Goal: Information Seeking & Learning: Learn about a topic

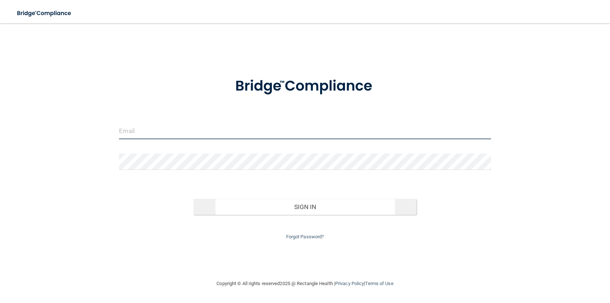
type input "[EMAIL_ADDRESS][DOMAIN_NAME]"
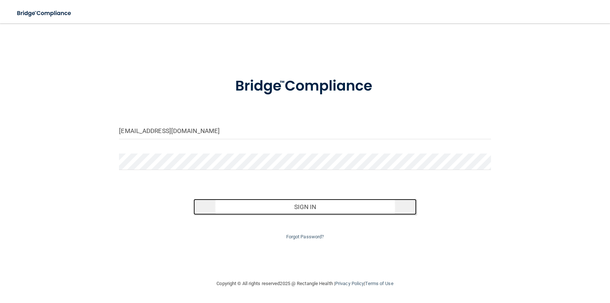
click at [279, 205] on button "Sign In" at bounding box center [304, 207] width 223 height 16
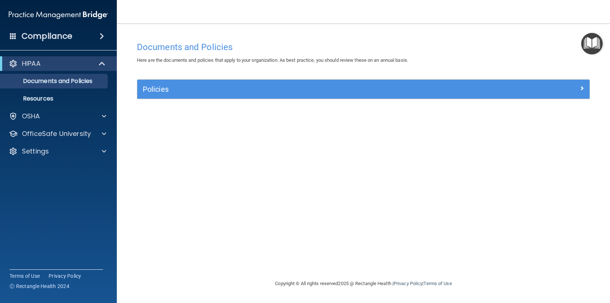
click at [250, 171] on div "Documents and Policies Here are the documents and policies that apply to your o…" at bounding box center [363, 158] width 464 height 241
click at [105, 117] on span at bounding box center [104, 116] width 4 height 9
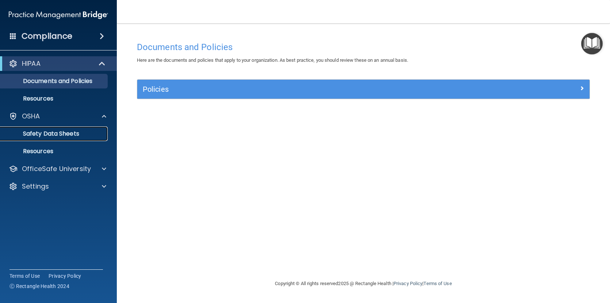
click at [44, 134] on p "Safety Data Sheets" at bounding box center [55, 133] width 100 height 7
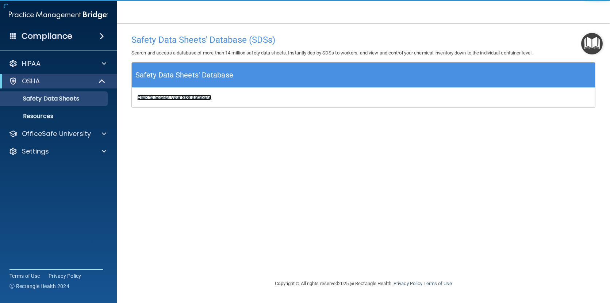
click at [177, 98] on b "Click to access your SDS database" at bounding box center [174, 97] width 74 height 5
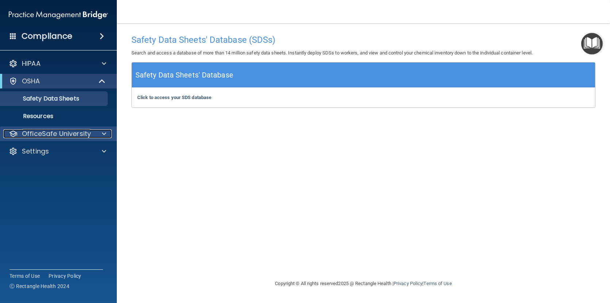
click at [107, 135] on div at bounding box center [103, 133] width 18 height 9
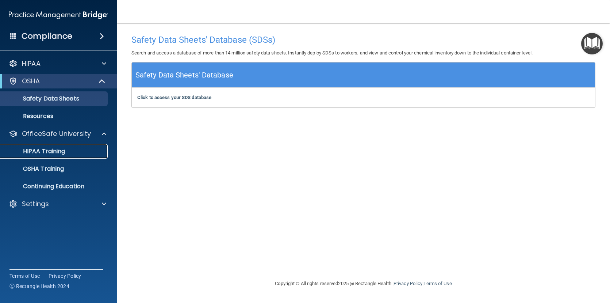
click at [51, 151] on p "HIPAA Training" at bounding box center [35, 150] width 60 height 7
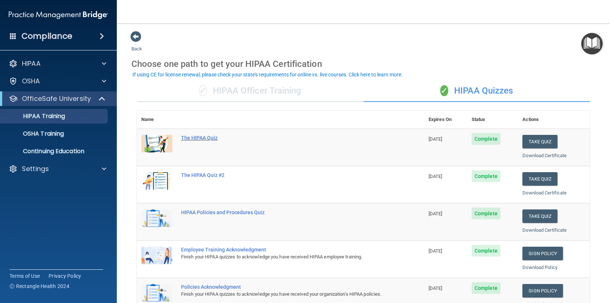
click at [193, 138] on div "The HIPAA Quiz" at bounding box center [284, 138] width 207 height 6
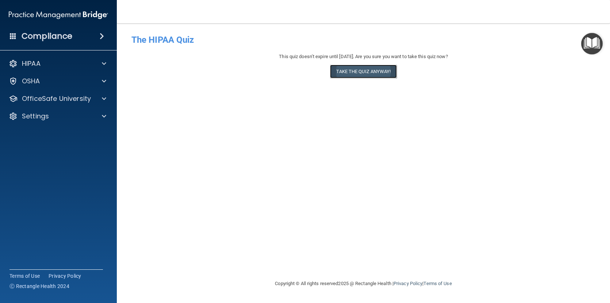
click at [368, 72] on button "Take the quiz anyway!" at bounding box center [363, 72] width 66 height 14
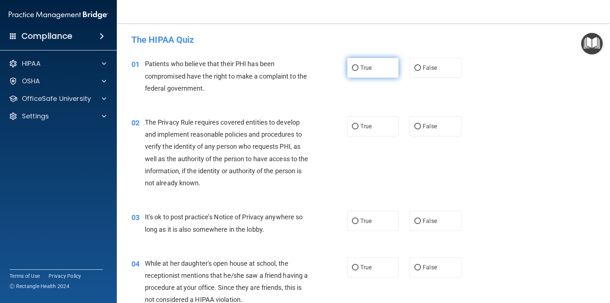
click at [355, 64] on label "True" at bounding box center [373, 68] width 52 height 20
click at [355, 65] on input "True" at bounding box center [355, 67] width 7 height 5
radio input "true"
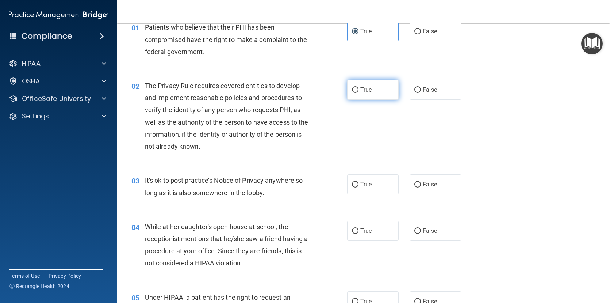
click at [353, 89] on input "True" at bounding box center [355, 89] width 7 height 5
radio input "true"
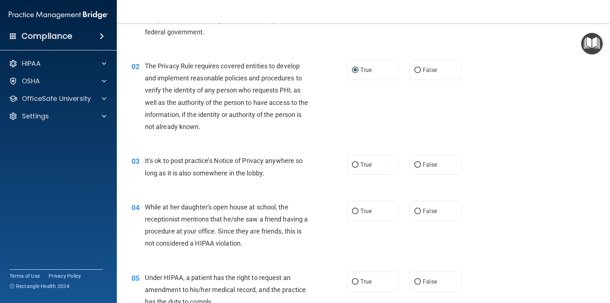
scroll to position [73, 0]
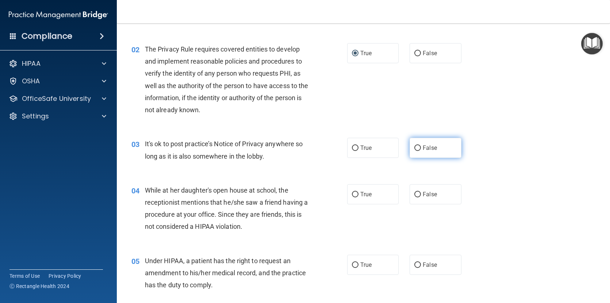
click at [417, 147] on input "False" at bounding box center [417, 147] width 7 height 5
radio input "true"
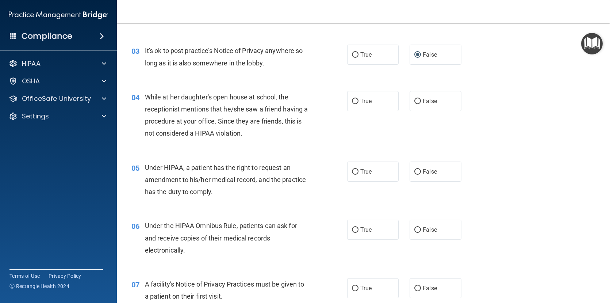
scroll to position [183, 0]
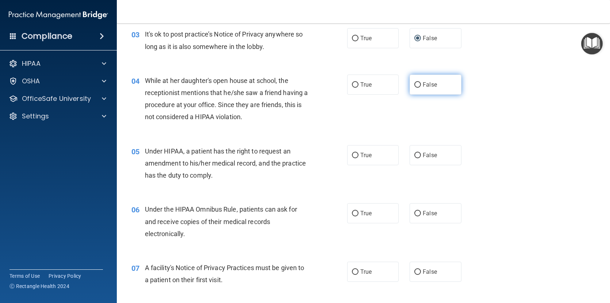
click at [414, 85] on input "False" at bounding box center [417, 84] width 7 height 5
radio input "true"
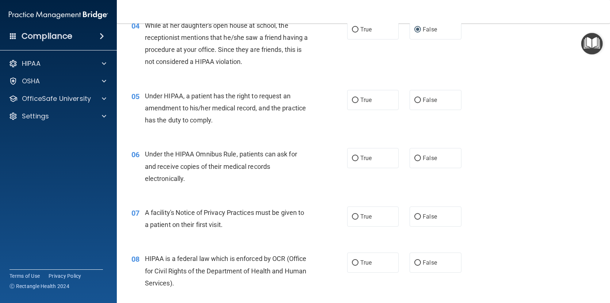
scroll to position [256, 0]
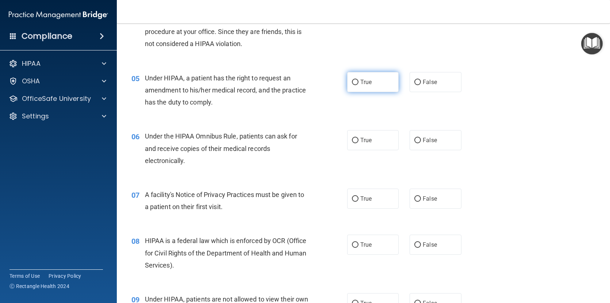
click at [352, 82] on input "True" at bounding box center [355, 82] width 7 height 5
radio input "true"
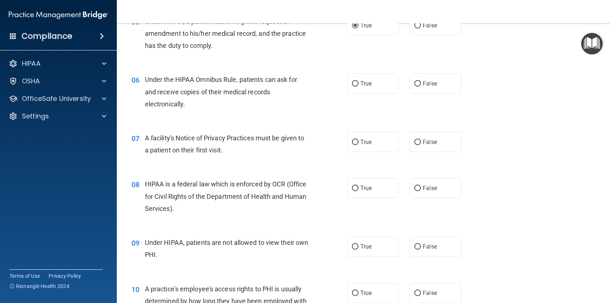
scroll to position [329, 0]
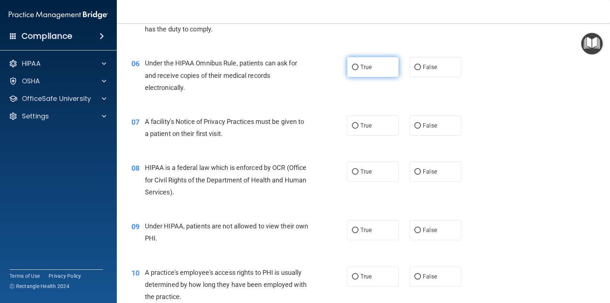
click at [352, 66] on input "True" at bounding box center [355, 67] width 7 height 5
radio input "true"
click at [352, 126] on input "True" at bounding box center [355, 125] width 7 height 5
radio input "true"
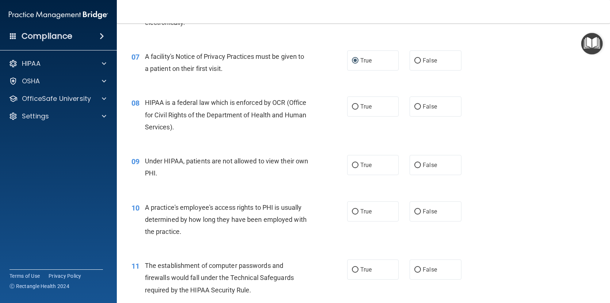
scroll to position [402, 0]
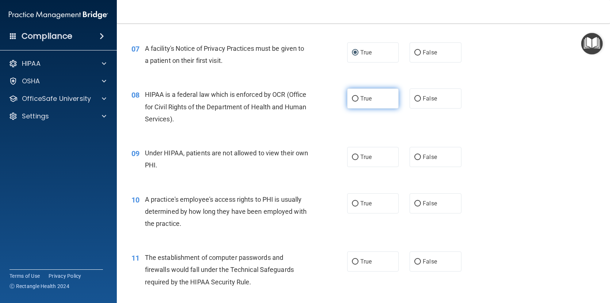
click at [354, 96] on input "True" at bounding box center [355, 98] width 7 height 5
radio input "true"
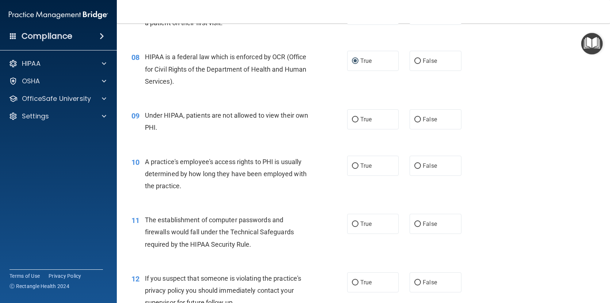
scroll to position [475, 0]
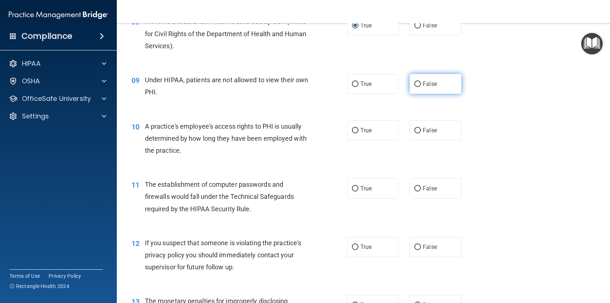
click at [414, 83] on input "False" at bounding box center [417, 83] width 7 height 5
radio input "true"
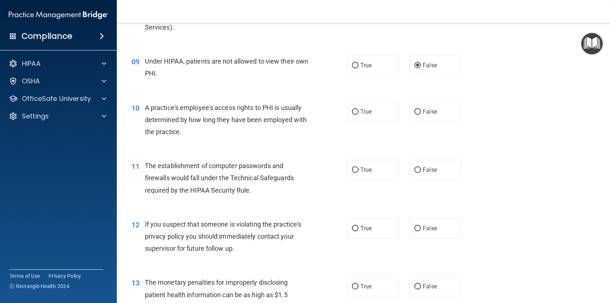
scroll to position [511, 0]
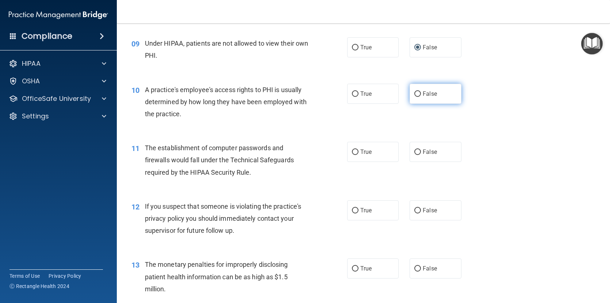
click at [417, 93] on input "False" at bounding box center [417, 93] width 7 height 5
radio input "true"
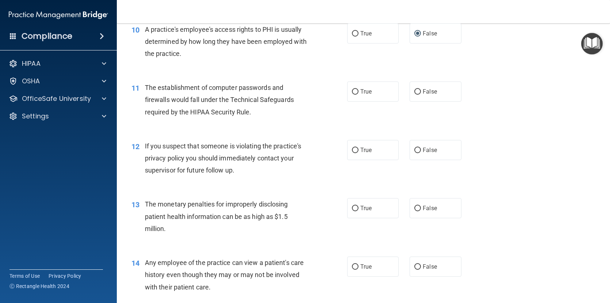
scroll to position [584, 0]
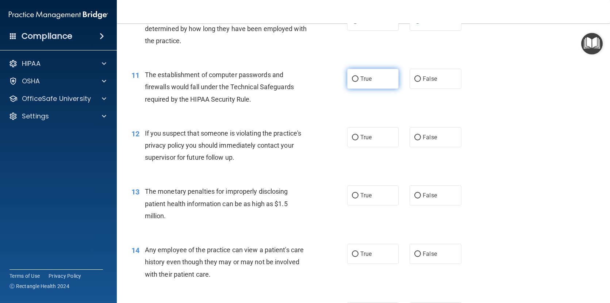
click at [355, 77] on input "True" at bounding box center [355, 78] width 7 height 5
radio input "true"
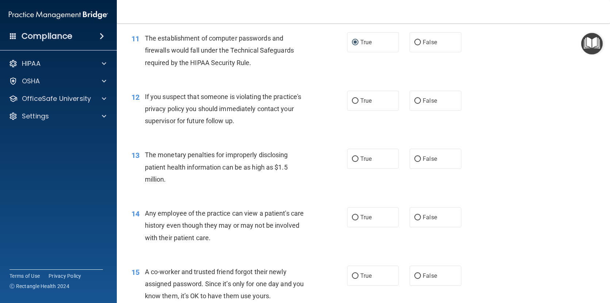
scroll to position [657, 0]
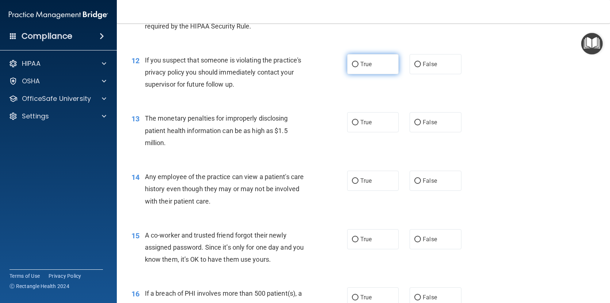
click at [355, 64] on input "True" at bounding box center [355, 64] width 7 height 5
radio input "true"
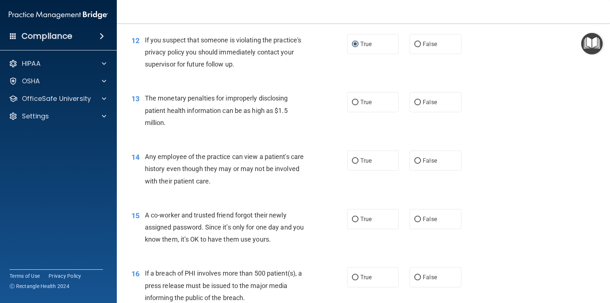
scroll to position [694, 0]
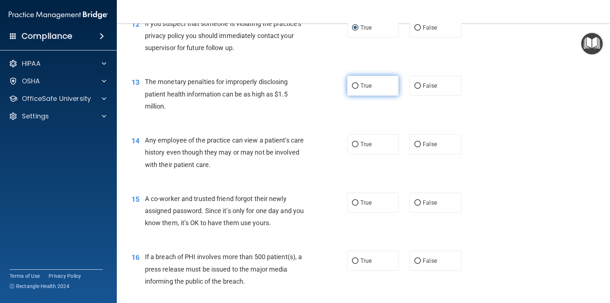
click at [352, 86] on input "True" at bounding box center [355, 85] width 7 height 5
radio input "true"
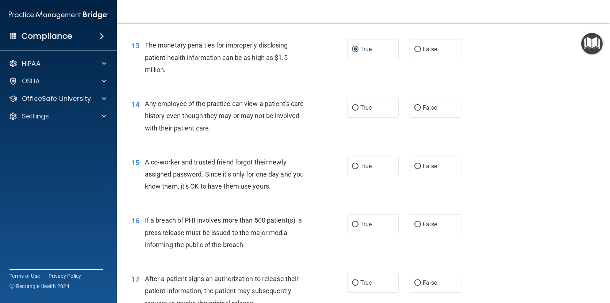
scroll to position [767, 0]
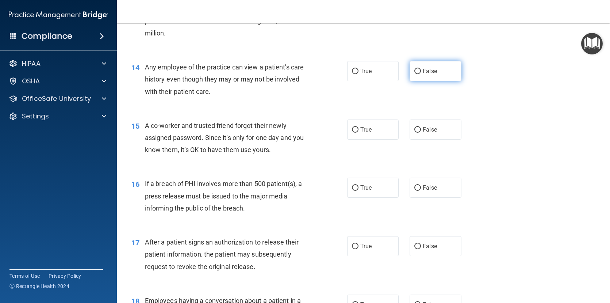
click at [414, 70] on input "False" at bounding box center [417, 71] width 7 height 5
radio input "true"
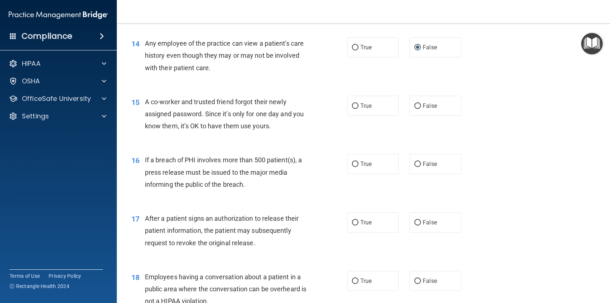
scroll to position [803, 0]
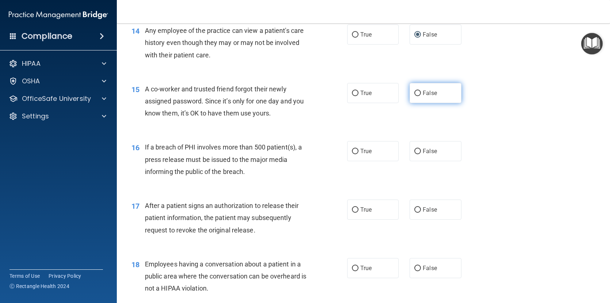
click at [415, 92] on input "False" at bounding box center [417, 93] width 7 height 5
radio input "true"
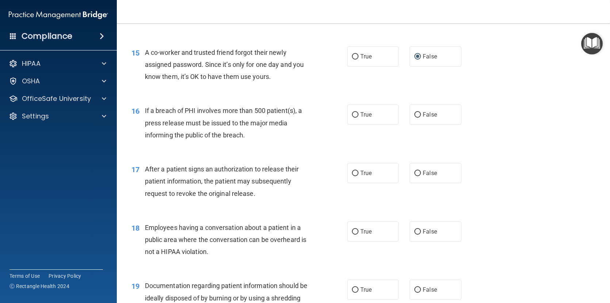
scroll to position [876, 0]
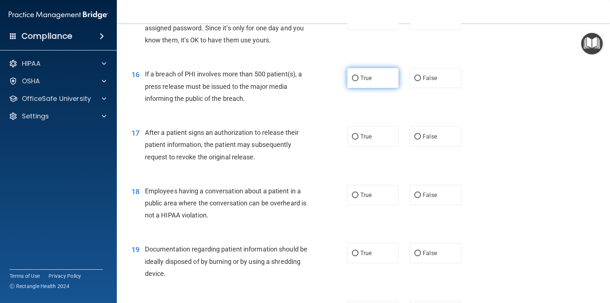
click at [353, 77] on input "True" at bounding box center [355, 78] width 7 height 5
radio input "true"
click at [353, 135] on input "True" at bounding box center [355, 136] width 7 height 5
radio input "true"
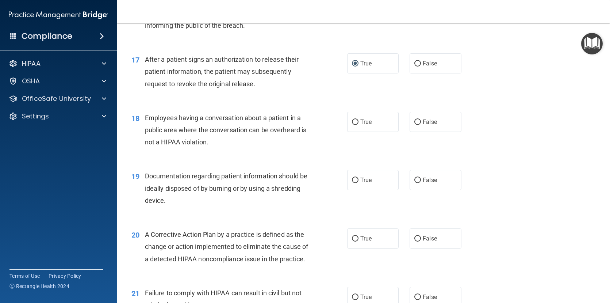
scroll to position [986, 0]
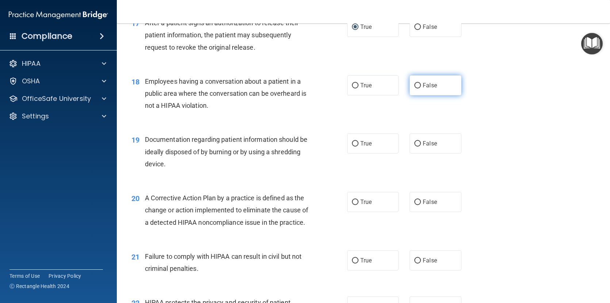
click at [415, 85] on input "False" at bounding box center [417, 85] width 7 height 5
radio input "true"
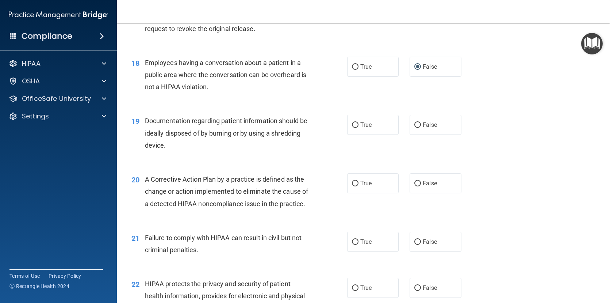
scroll to position [1022, 0]
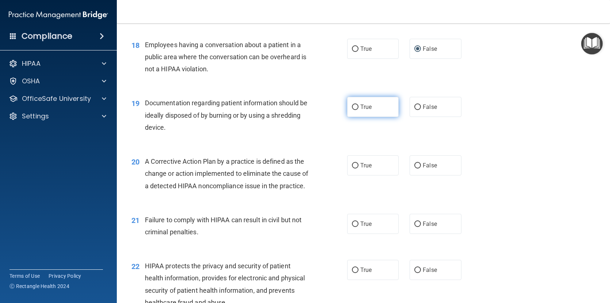
click at [354, 105] on input "True" at bounding box center [355, 106] width 7 height 5
radio input "true"
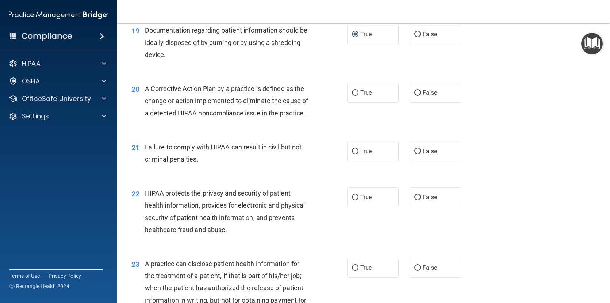
scroll to position [1095, 0]
click at [352, 93] on input "True" at bounding box center [355, 92] width 7 height 5
radio input "true"
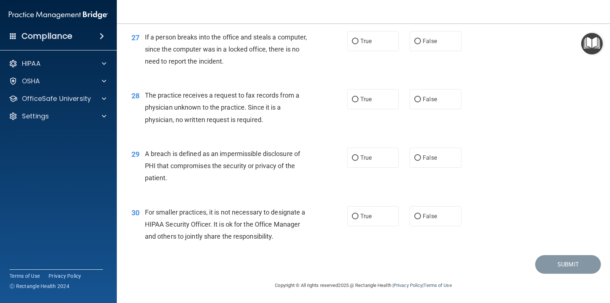
scroll to position [1615, 0]
click at [414, 215] on input "False" at bounding box center [417, 216] width 7 height 5
radio input "true"
click at [352, 157] on input "True" at bounding box center [355, 157] width 7 height 5
radio input "true"
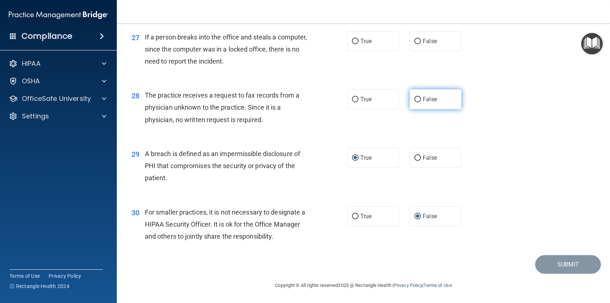
click at [414, 97] on input "False" at bounding box center [417, 99] width 7 height 5
radio input "true"
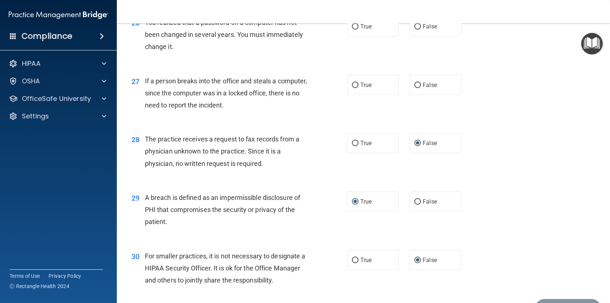
scroll to position [1542, 0]
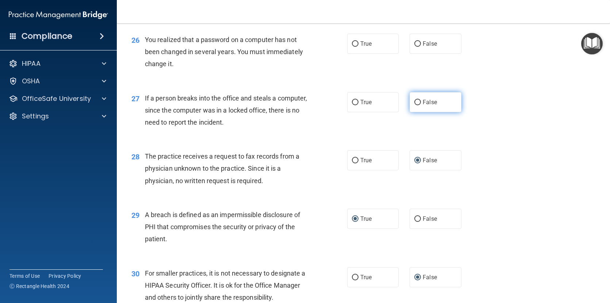
click at [414, 105] on input "False" at bounding box center [417, 102] width 7 height 5
radio input "true"
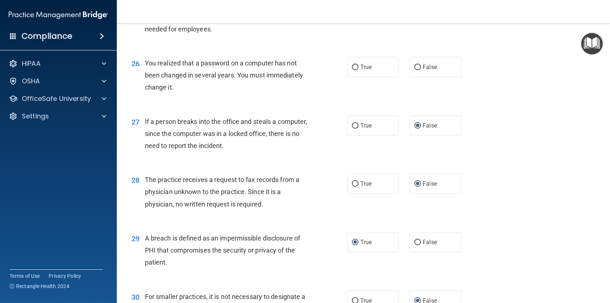
scroll to position [1505, 0]
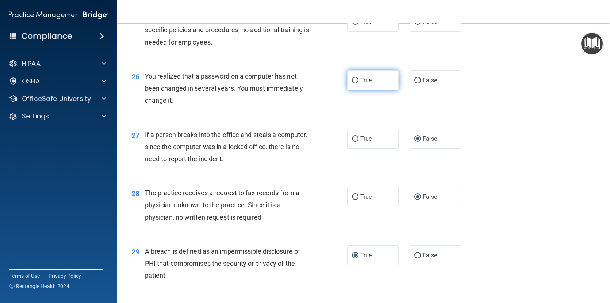
click at [353, 83] on input "True" at bounding box center [355, 80] width 7 height 5
radio input "true"
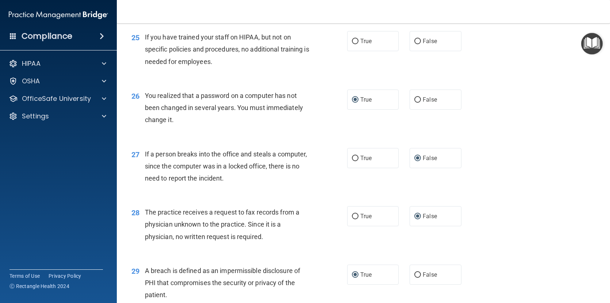
scroll to position [1432, 0]
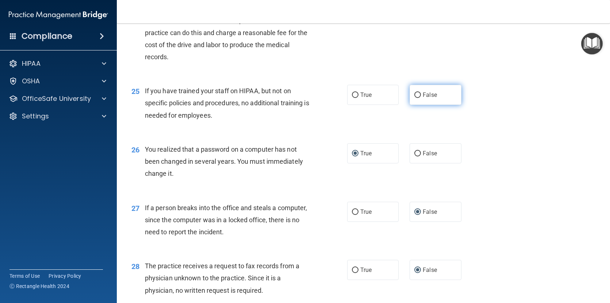
click at [414, 98] on input "False" at bounding box center [417, 94] width 7 height 5
radio input "true"
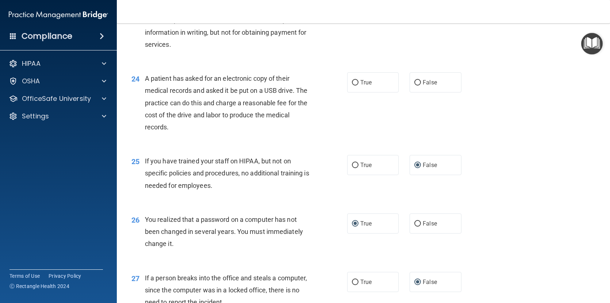
scroll to position [1359, 0]
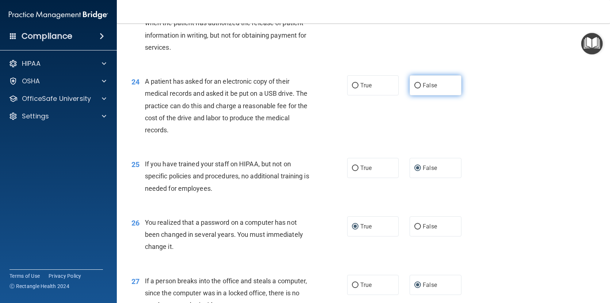
click at [415, 88] on input "False" at bounding box center [417, 85] width 7 height 5
radio input "true"
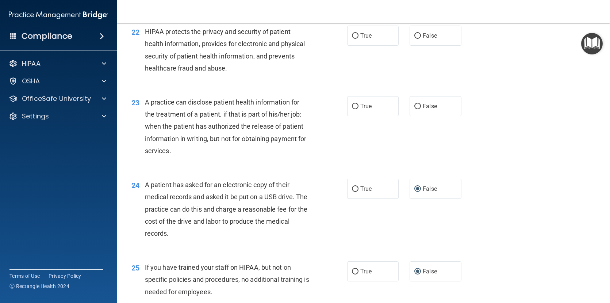
scroll to position [1250, 0]
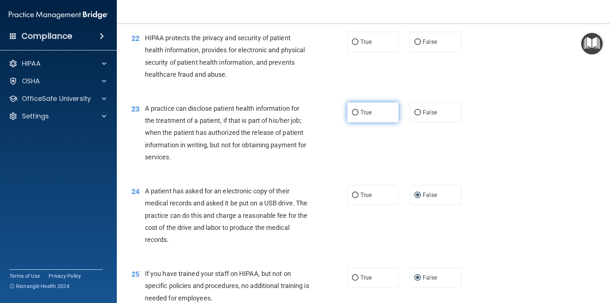
click at [356, 122] on label "True" at bounding box center [373, 112] width 52 height 20
click at [356, 115] on input "True" at bounding box center [355, 112] width 7 height 5
radio input "true"
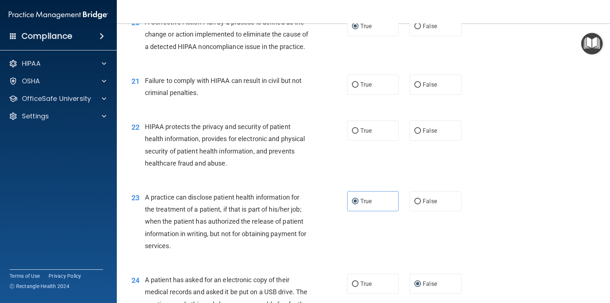
scroll to position [1140, 0]
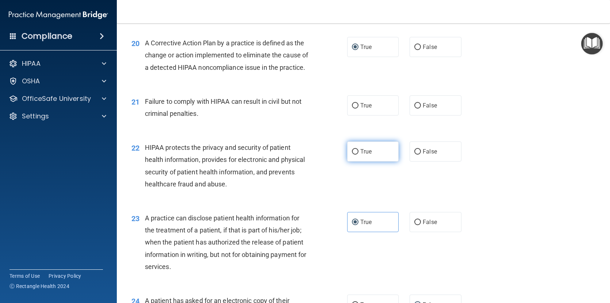
click at [353, 154] on input "True" at bounding box center [355, 151] width 7 height 5
radio input "true"
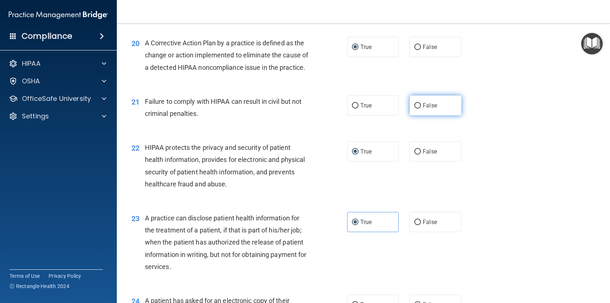
click at [414, 108] on input "False" at bounding box center [417, 105] width 7 height 5
radio input "true"
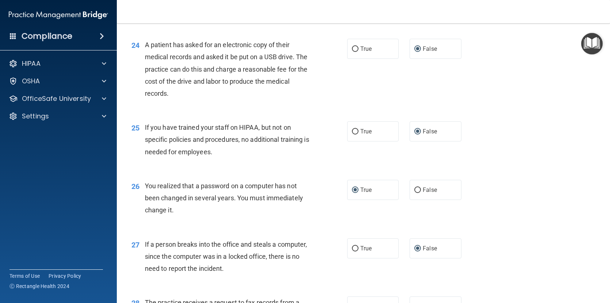
scroll to position [1615, 0]
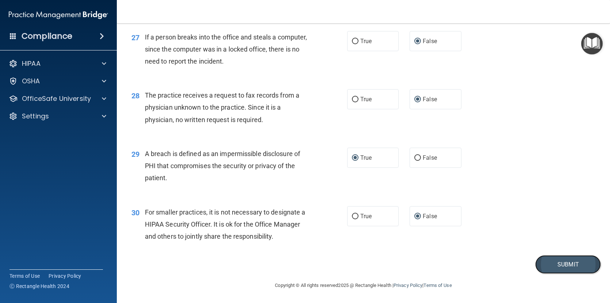
click at [552, 263] on button "Submit" at bounding box center [568, 264] width 66 height 19
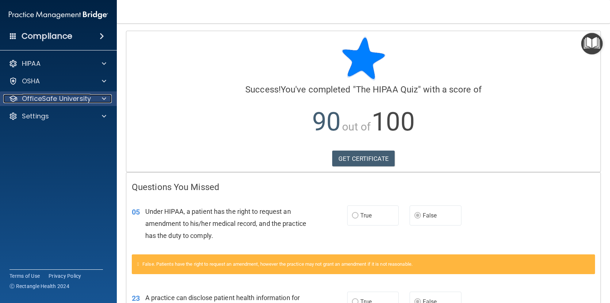
click at [47, 99] on p "OfficeSafe University" at bounding box center [56, 98] width 69 height 9
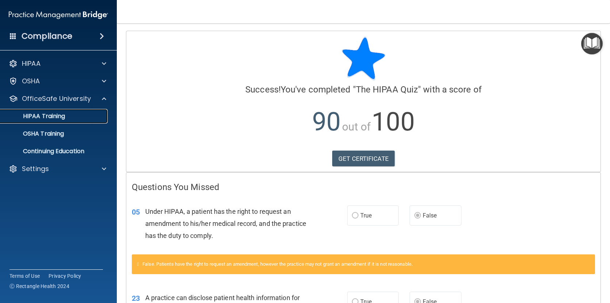
click at [46, 115] on p "HIPAA Training" at bounding box center [35, 115] width 60 height 7
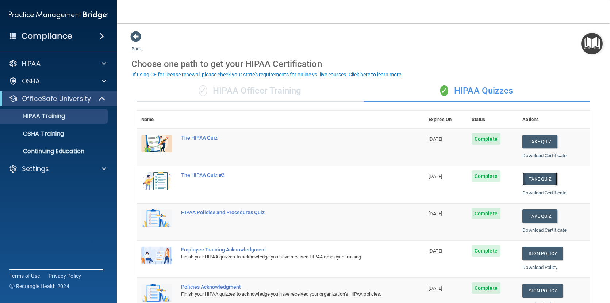
click at [529, 177] on button "Take Quiz" at bounding box center [539, 179] width 35 height 14
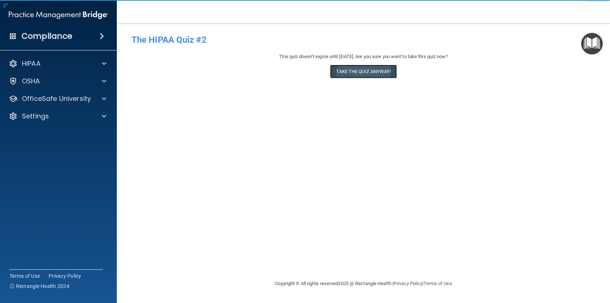
click at [348, 73] on button "Take the quiz anyway!" at bounding box center [363, 72] width 66 height 14
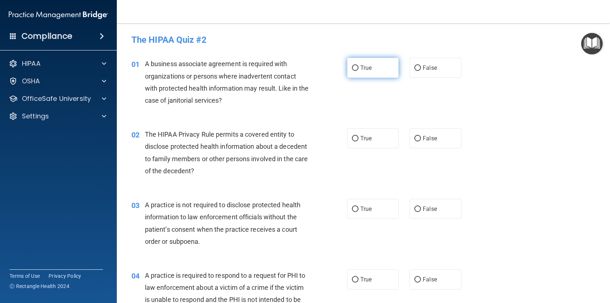
click at [352, 69] on input "True" at bounding box center [355, 67] width 7 height 5
radio input "true"
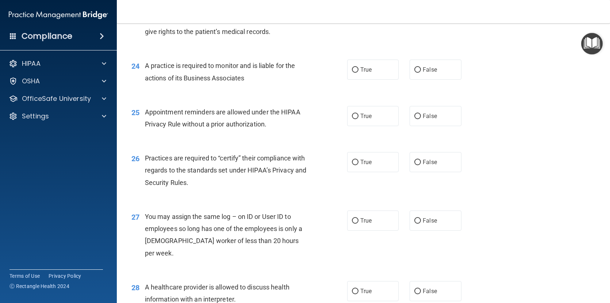
scroll to position [1566, 0]
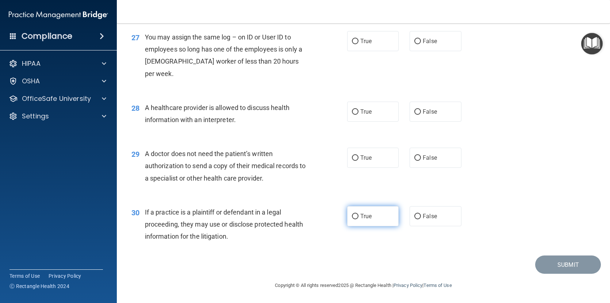
click at [353, 214] on input "True" at bounding box center [355, 216] width 7 height 5
radio input "true"
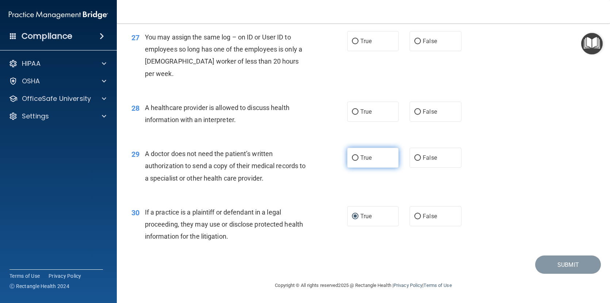
click at [352, 158] on input "True" at bounding box center [355, 157] width 7 height 5
radio input "true"
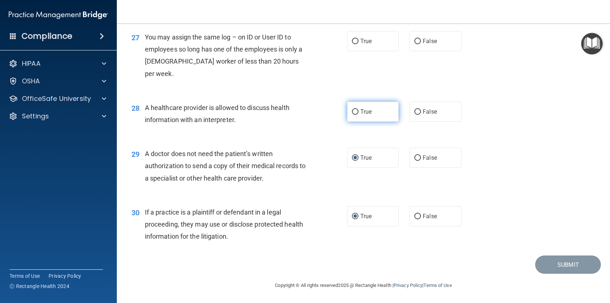
click at [356, 113] on label "True" at bounding box center [373, 111] width 52 height 20
click at [356, 113] on input "True" at bounding box center [355, 111] width 7 height 5
radio input "true"
click at [414, 44] on input "False" at bounding box center [417, 41] width 7 height 5
radio input "true"
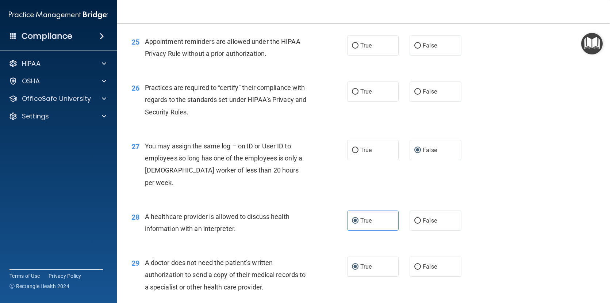
scroll to position [1457, 0]
click at [353, 95] on input "True" at bounding box center [355, 92] width 7 height 5
radio input "true"
click at [355, 49] on input "True" at bounding box center [355, 46] width 7 height 5
radio input "true"
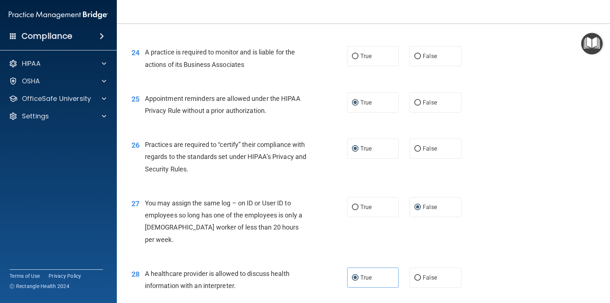
scroll to position [1384, 0]
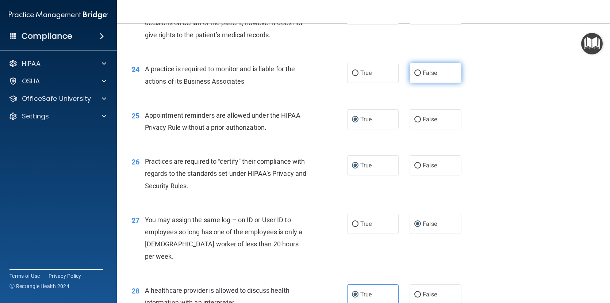
click at [414, 76] on input "False" at bounding box center [417, 72] width 7 height 5
radio input "true"
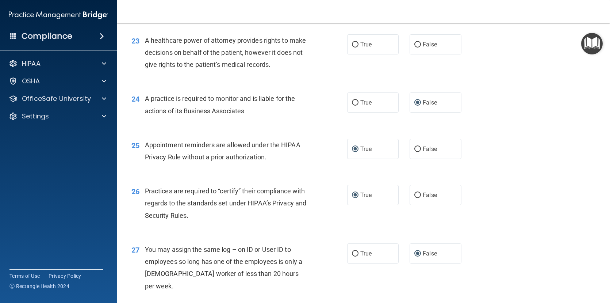
scroll to position [1311, 0]
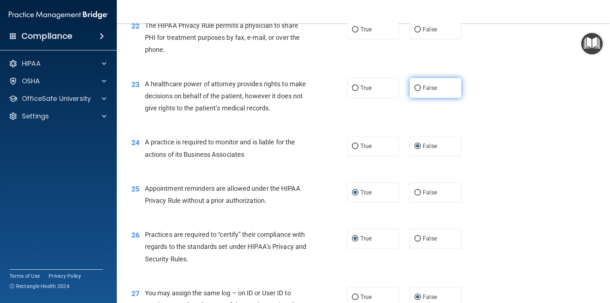
click at [417, 91] on input "False" at bounding box center [417, 87] width 7 height 5
radio input "true"
click at [349, 39] on label "True" at bounding box center [373, 29] width 52 height 20
click at [352, 32] on input "True" at bounding box center [355, 29] width 7 height 5
radio input "true"
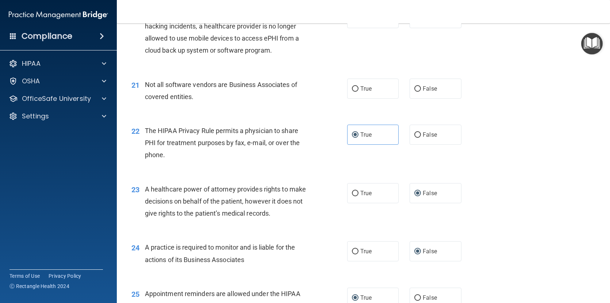
scroll to position [1201, 0]
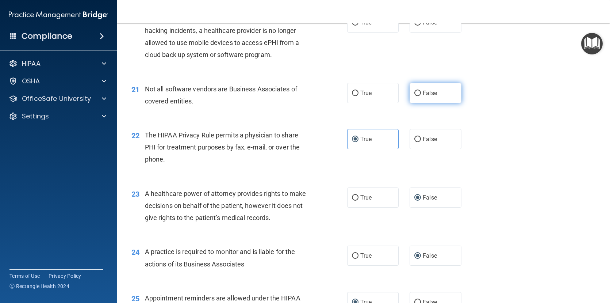
click at [414, 96] on input "False" at bounding box center [417, 93] width 7 height 5
radio input "true"
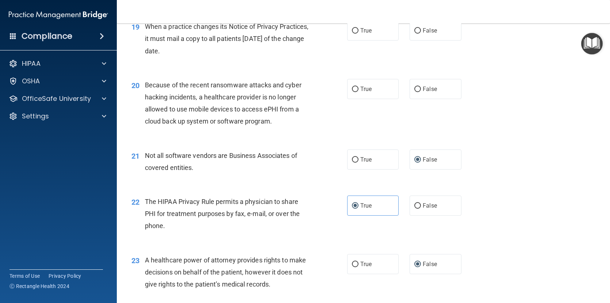
scroll to position [1128, 0]
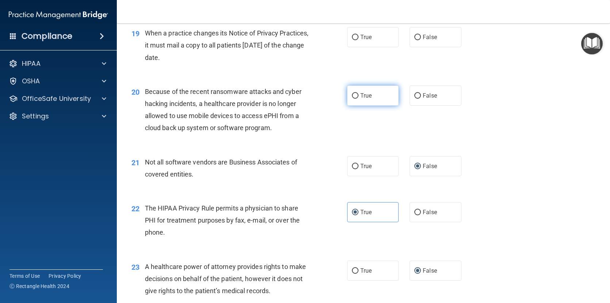
click at [353, 99] on input "True" at bounding box center [355, 95] width 7 height 5
radio input "true"
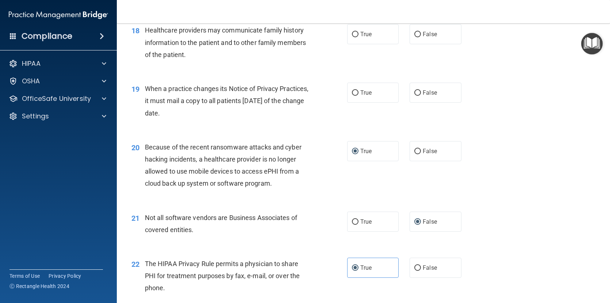
scroll to position [1055, 0]
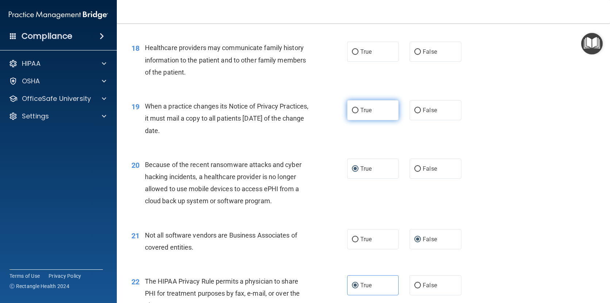
click at [352, 113] on input "True" at bounding box center [355, 110] width 7 height 5
radio input "true"
click at [414, 55] on input "False" at bounding box center [417, 51] width 7 height 5
radio input "true"
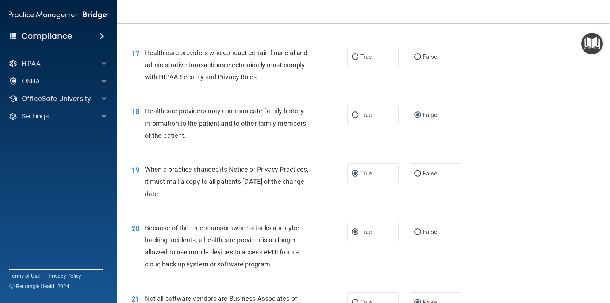
scroll to position [982, 0]
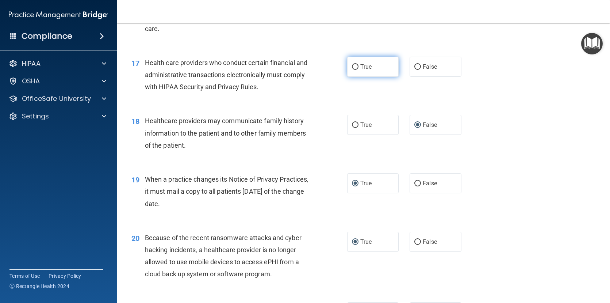
click at [353, 70] on input "True" at bounding box center [355, 66] width 7 height 5
radio input "true"
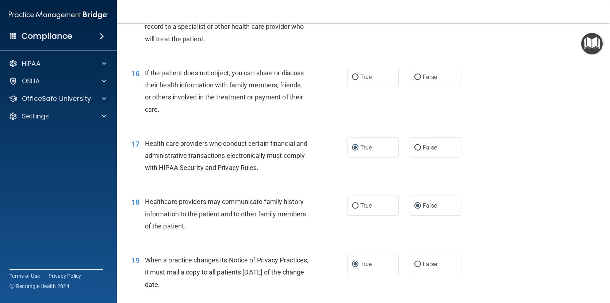
scroll to position [873, 0]
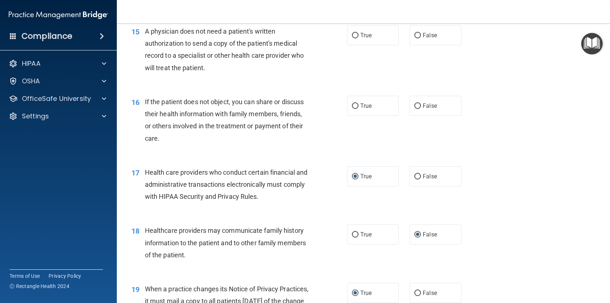
drag, startPoint x: 413, startPoint y: 119, endPoint x: 338, endPoint y: 126, distance: 75.6
click at [414, 109] on input "False" at bounding box center [417, 105] width 7 height 5
radio input "true"
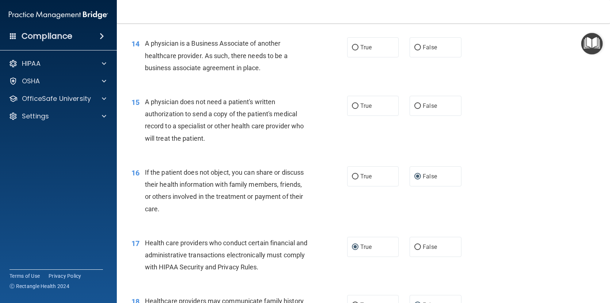
scroll to position [800, 0]
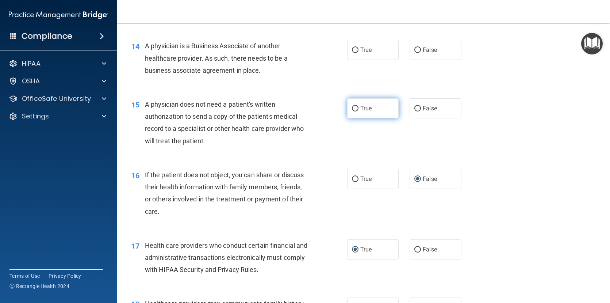
click at [352, 111] on input "True" at bounding box center [355, 108] width 7 height 5
radio input "true"
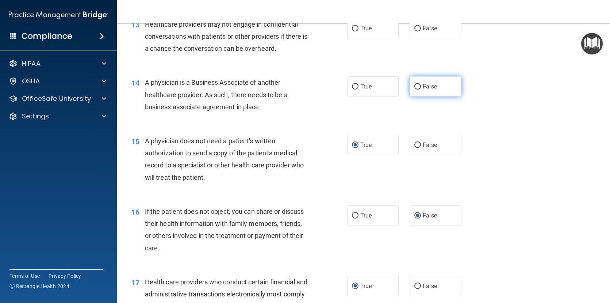
click at [414, 89] on input "False" at bounding box center [417, 86] width 7 height 5
radio input "true"
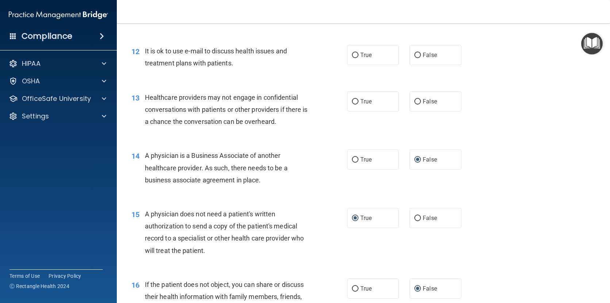
scroll to position [654, 0]
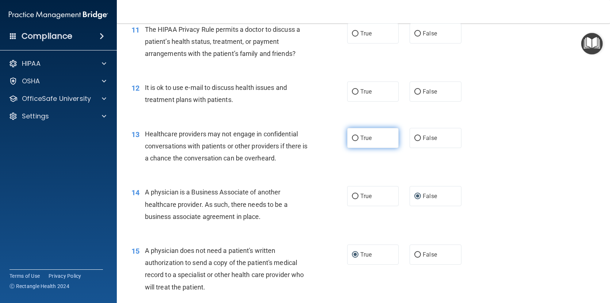
click at [354, 141] on input "True" at bounding box center [355, 137] width 7 height 5
radio input "true"
click at [417, 95] on input "False" at bounding box center [417, 91] width 7 height 5
radio input "true"
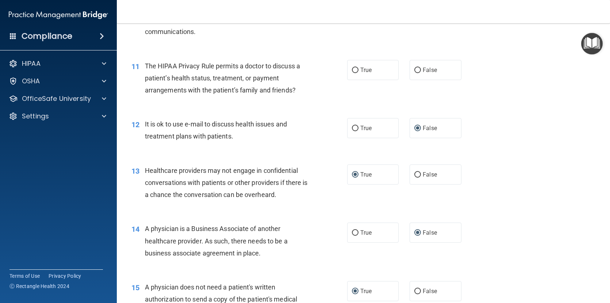
scroll to position [581, 0]
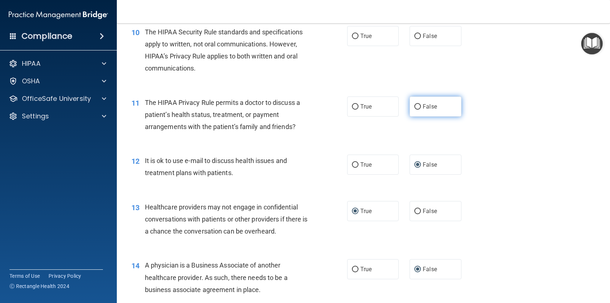
click at [415, 110] on input "False" at bounding box center [417, 106] width 7 height 5
radio input "true"
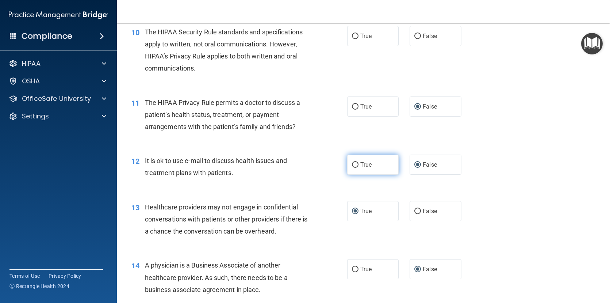
click at [353, 168] on input "True" at bounding box center [355, 164] width 7 height 5
radio input "true"
radio input "false"
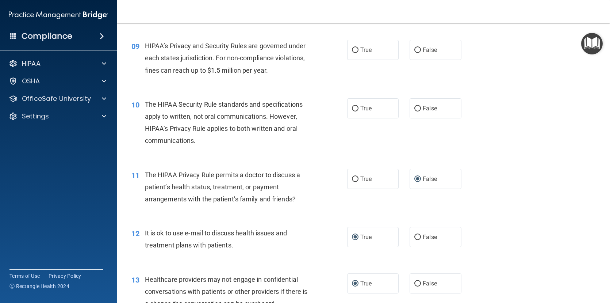
scroll to position [508, 0]
click at [415, 112] on input "False" at bounding box center [417, 109] width 7 height 5
radio input "true"
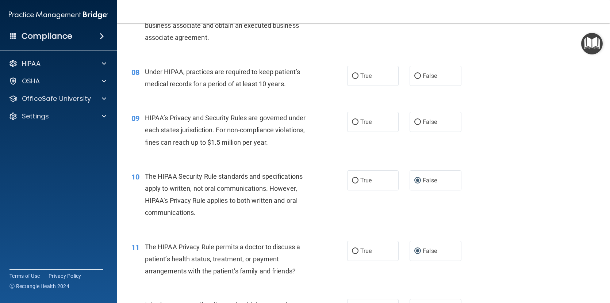
scroll to position [435, 0]
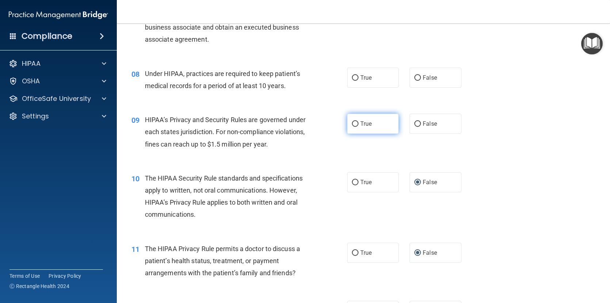
click at [354, 127] on input "True" at bounding box center [355, 123] width 7 height 5
radio input "true"
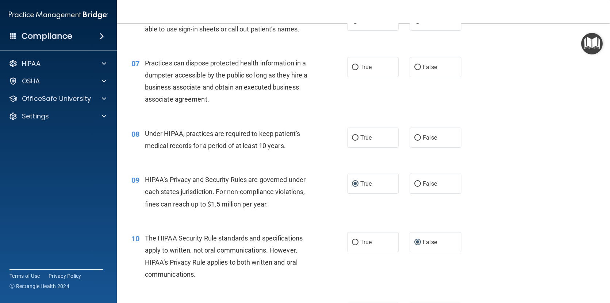
scroll to position [362, 0]
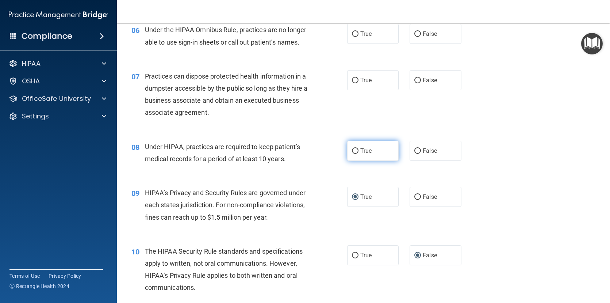
click at [356, 161] on label "True" at bounding box center [373, 151] width 52 height 20
click at [356, 154] on input "True" at bounding box center [355, 150] width 7 height 5
radio input "true"
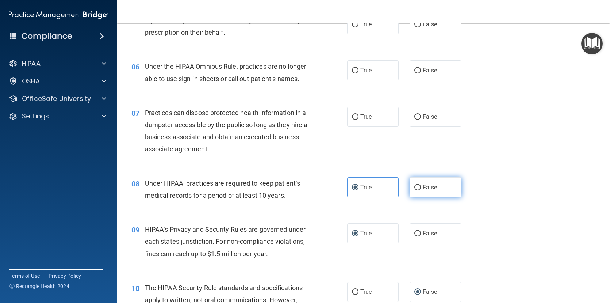
click at [414, 190] on input "False" at bounding box center [417, 187] width 7 height 5
radio input "true"
radio input "false"
click at [414, 120] on input "False" at bounding box center [417, 116] width 7 height 5
radio input "true"
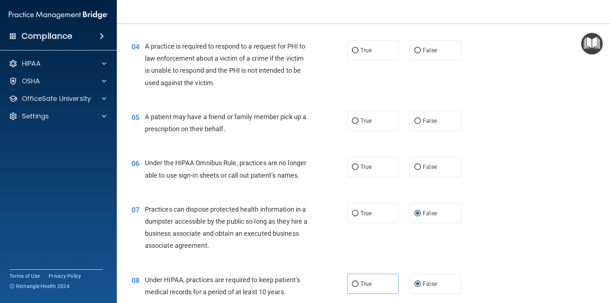
scroll to position [216, 0]
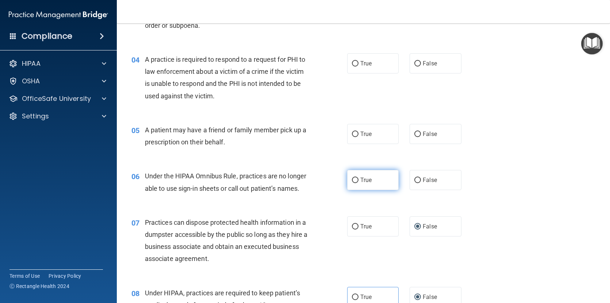
click at [353, 181] on input "True" at bounding box center [355, 179] width 7 height 5
radio input "true"
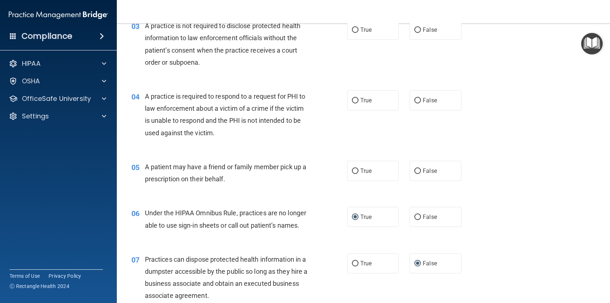
scroll to position [143, 0]
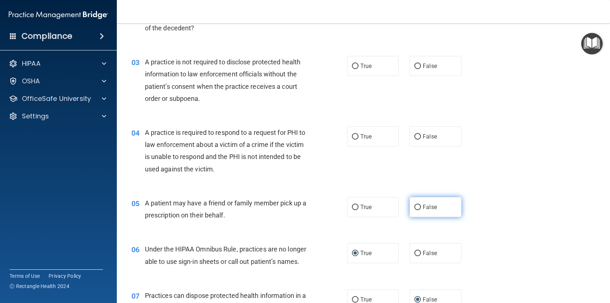
click at [414, 206] on input "False" at bounding box center [417, 206] width 7 height 5
radio input "true"
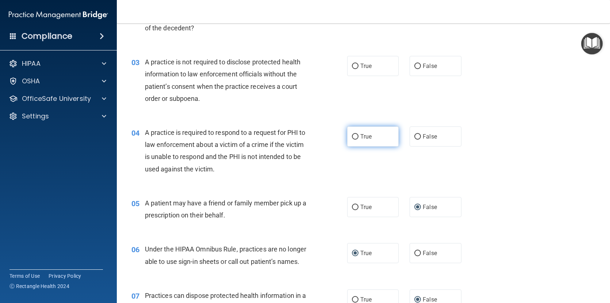
click at [353, 137] on input "True" at bounding box center [355, 136] width 7 height 5
radio input "true"
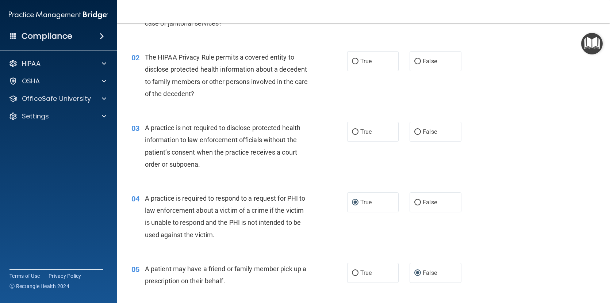
scroll to position [70, 0]
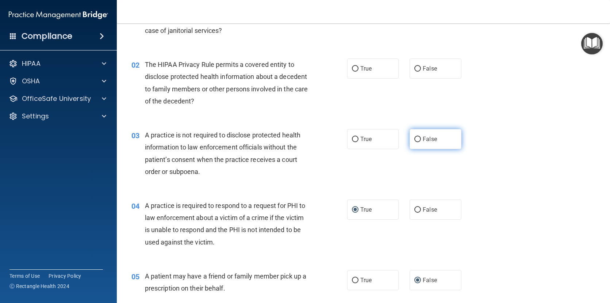
click at [414, 138] on input "False" at bounding box center [417, 139] width 7 height 5
radio input "true"
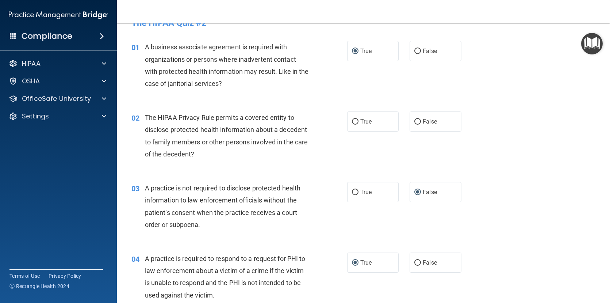
scroll to position [0, 0]
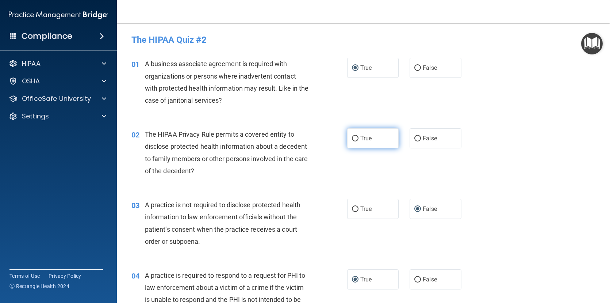
click at [352, 136] on input "True" at bounding box center [355, 138] width 7 height 5
radio input "true"
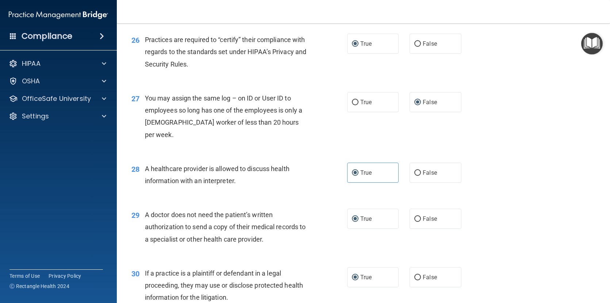
scroll to position [1566, 0]
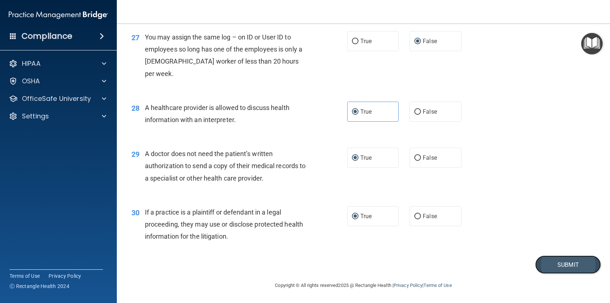
click at [563, 268] on button "Submit" at bounding box center [568, 264] width 66 height 19
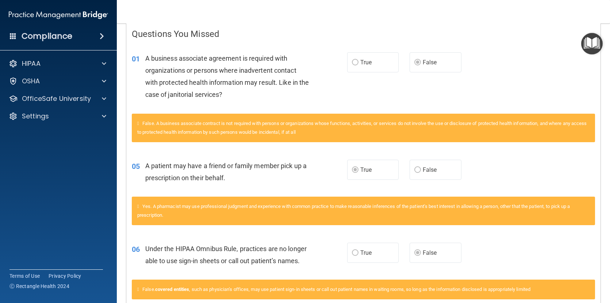
scroll to position [183, 0]
